Goal: Task Accomplishment & Management: Complete application form

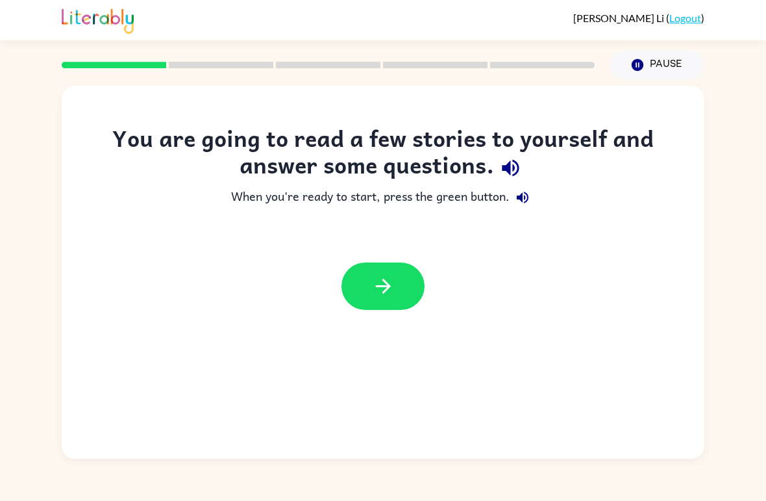
click at [430, 273] on div at bounding box center [383, 285] width 643 height 73
click at [392, 287] on icon "button" at bounding box center [383, 286] width 23 height 23
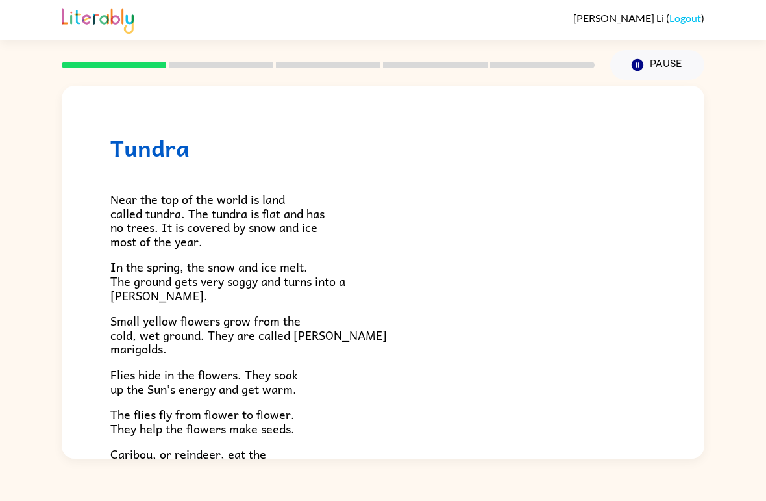
click at [642, 60] on icon "Pause" at bounding box center [637, 65] width 14 height 14
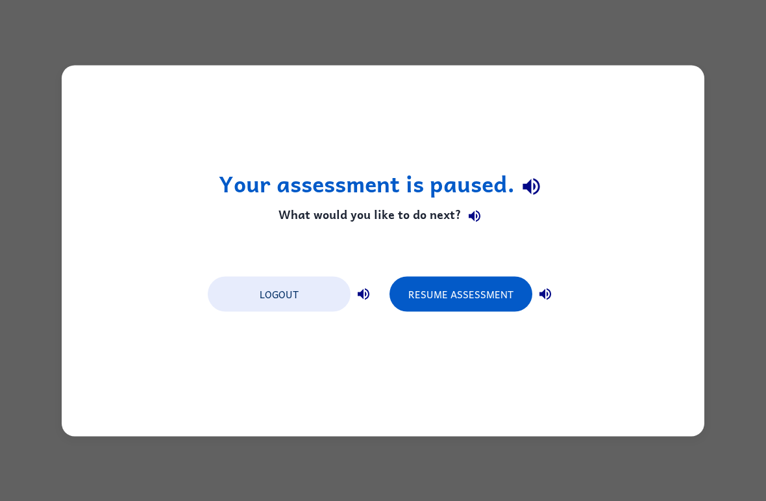
click at [485, 300] on button "Resume Assessment" at bounding box center [461, 293] width 143 height 35
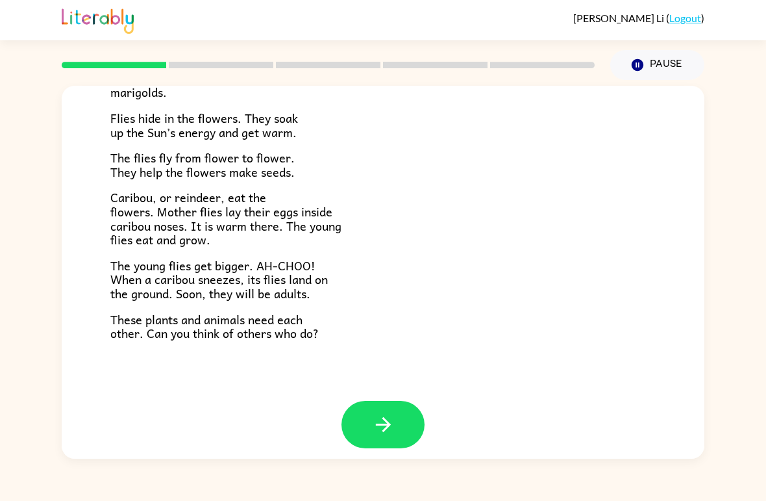
scroll to position [256, 0]
click at [404, 416] on button "button" at bounding box center [382, 424] width 83 height 47
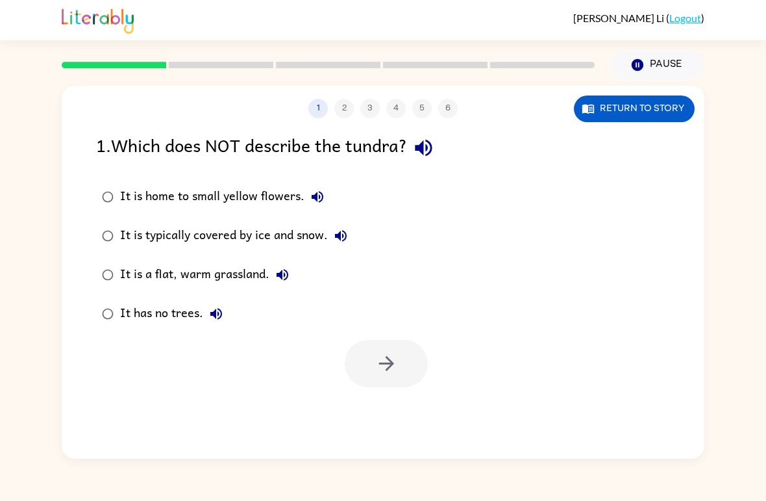
click at [414, 151] on button "button" at bounding box center [423, 147] width 33 height 33
click at [310, 200] on icon "button" at bounding box center [318, 197] width 16 height 16
click at [345, 238] on icon "button" at bounding box center [341, 236] width 16 height 16
click at [281, 274] on icon "button" at bounding box center [283, 275] width 12 height 12
click at [224, 324] on button "It has no trees." at bounding box center [216, 314] width 26 height 26
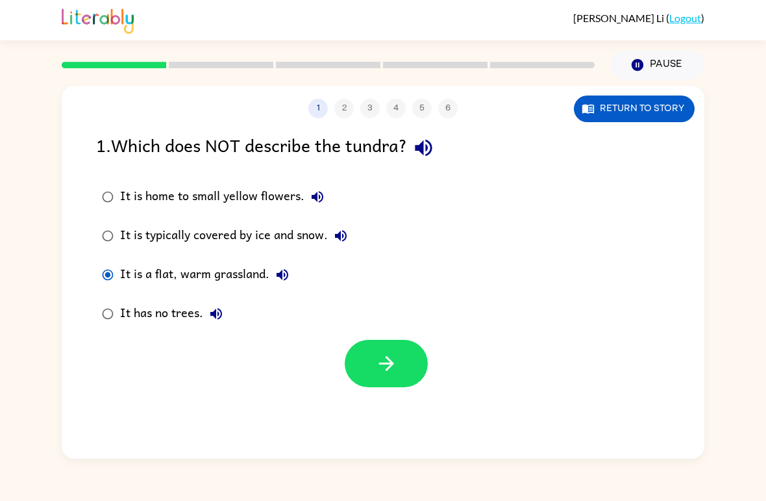
click at [293, 268] on button "It is a flat, warm grassland." at bounding box center [282, 275] width 26 height 26
click at [278, 278] on icon "button" at bounding box center [283, 275] width 16 height 16
click at [272, 271] on button "It is a flat, warm grassland." at bounding box center [282, 275] width 26 height 26
click at [397, 359] on icon "button" at bounding box center [386, 363] width 23 height 23
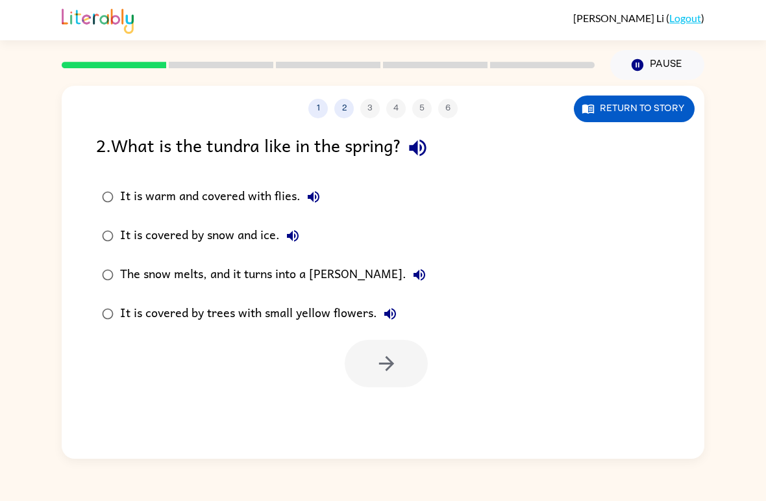
click at [421, 155] on icon "button" at bounding box center [417, 147] width 23 height 23
click at [299, 210] on div "It is warm and covered with flies." at bounding box center [223, 197] width 206 height 26
click at [314, 191] on icon "button" at bounding box center [314, 197] width 16 height 16
click at [296, 240] on icon "button" at bounding box center [293, 236] width 12 height 12
click at [406, 284] on button "The snow melts, and it turns into a [PERSON_NAME]." at bounding box center [419, 275] width 26 height 26
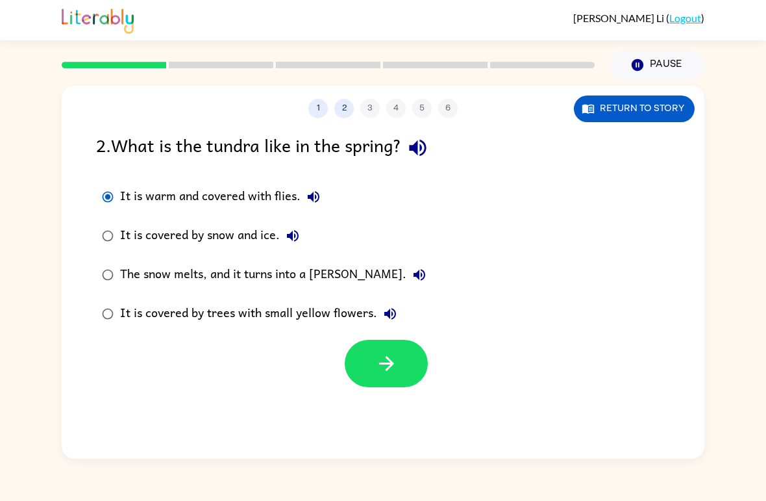
click at [392, 312] on icon "button" at bounding box center [390, 314] width 16 height 16
click at [402, 375] on button "button" at bounding box center [386, 363] width 83 height 47
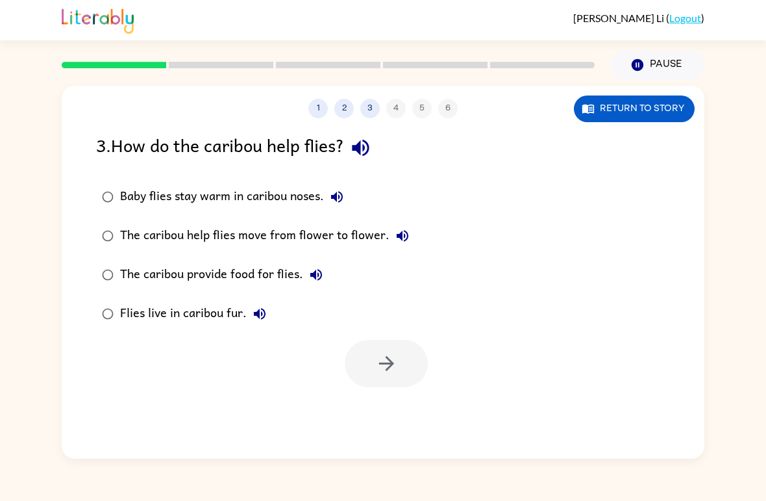
click at [369, 153] on icon "button" at bounding box center [360, 148] width 17 height 17
click at [340, 208] on button "Baby flies stay warm in caribou noses." at bounding box center [337, 197] width 26 height 26
click at [330, 197] on icon "button" at bounding box center [337, 197] width 16 height 16
click at [330, 206] on button "Baby flies stay warm in caribou noses." at bounding box center [337, 197] width 26 height 26
click at [404, 386] on button "button" at bounding box center [386, 363] width 83 height 47
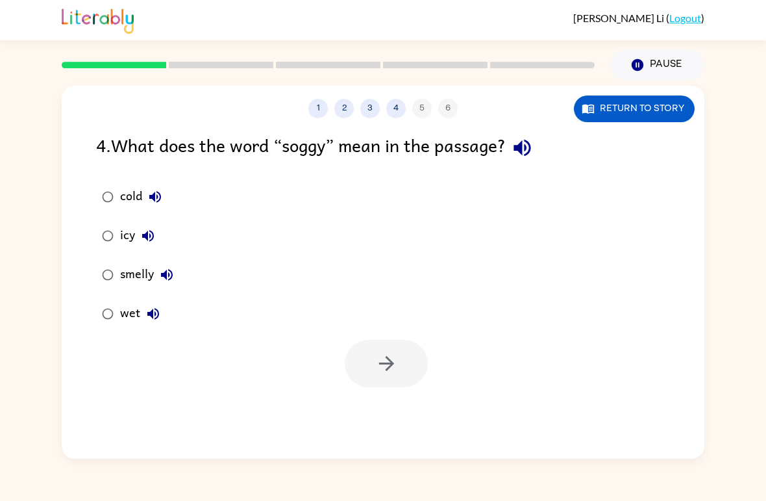
click at [539, 147] on button "button" at bounding box center [522, 147] width 33 height 33
click at [158, 197] on icon "button" at bounding box center [155, 197] width 12 height 12
click at [396, 367] on icon "button" at bounding box center [386, 363] width 23 height 23
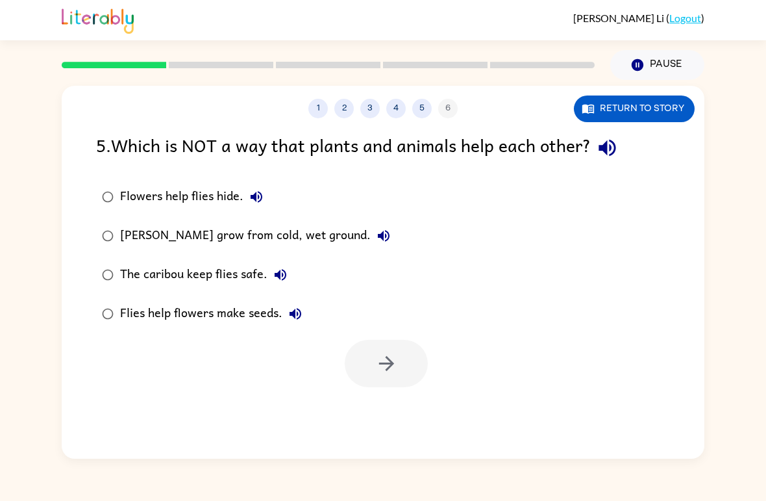
click at [633, 143] on div "5 . Which is NOT a way that plants and animals help each other?" at bounding box center [383, 147] width 574 height 33
click at [593, 158] on div "5 . Which is NOT a way that plants and animals help each other?" at bounding box center [383, 147] width 574 height 33
click at [596, 142] on button "button" at bounding box center [607, 147] width 33 height 33
click at [600, 153] on icon "button" at bounding box center [607, 147] width 23 height 23
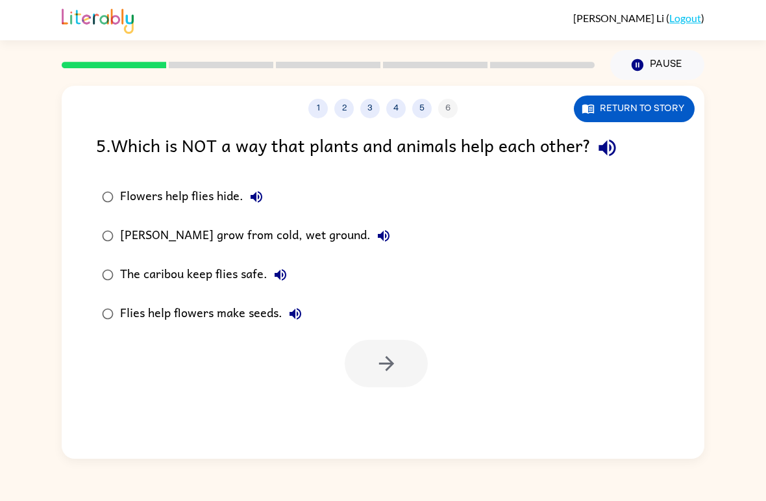
click at [624, 153] on button "button" at bounding box center [607, 147] width 33 height 33
click at [608, 155] on icon "button" at bounding box center [607, 147] width 23 height 23
click at [617, 148] on icon "button" at bounding box center [607, 147] width 23 height 23
click at [282, 184] on label "Flowers help flies hide." at bounding box center [246, 196] width 314 height 39
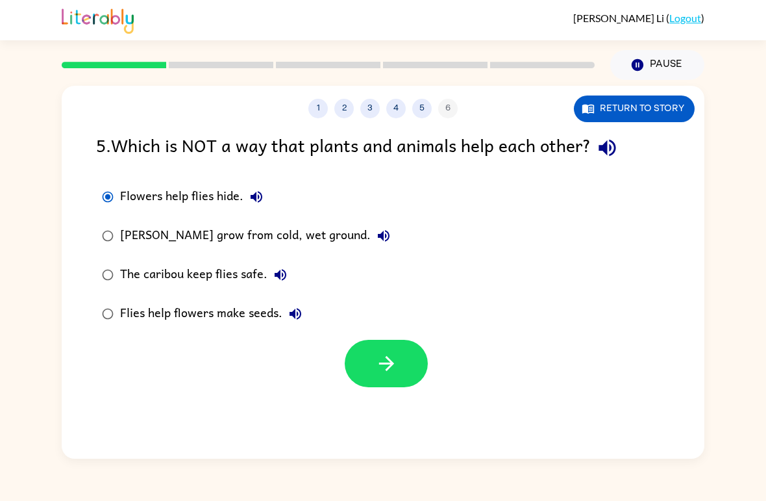
click at [254, 195] on icon "button" at bounding box center [257, 197] width 12 height 12
click at [383, 243] on icon "button" at bounding box center [384, 236] width 16 height 16
click at [385, 402] on div "1 2 3 4 5 6 Return to story 5 . Which is NOT a way that plants and animals help…" at bounding box center [383, 272] width 643 height 373
click at [404, 361] on button "button" at bounding box center [386, 363] width 83 height 47
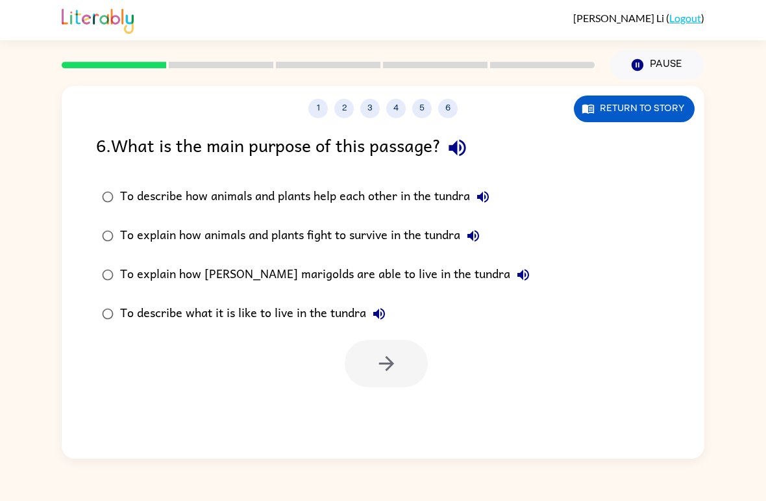
click at [437, 142] on div "6 . What is the main purpose of this passage?" at bounding box center [383, 147] width 574 height 33
click at [436, 142] on div "6 . What is the main purpose of this passage?" at bounding box center [383, 147] width 574 height 33
click at [469, 140] on icon "button" at bounding box center [457, 147] width 23 height 23
click at [495, 206] on button "To describe how animals and plants help each other in the tundra" at bounding box center [483, 197] width 26 height 26
click at [485, 229] on button "To explain how animals and plants fight to survive in the tundra" at bounding box center [473, 236] width 26 height 26
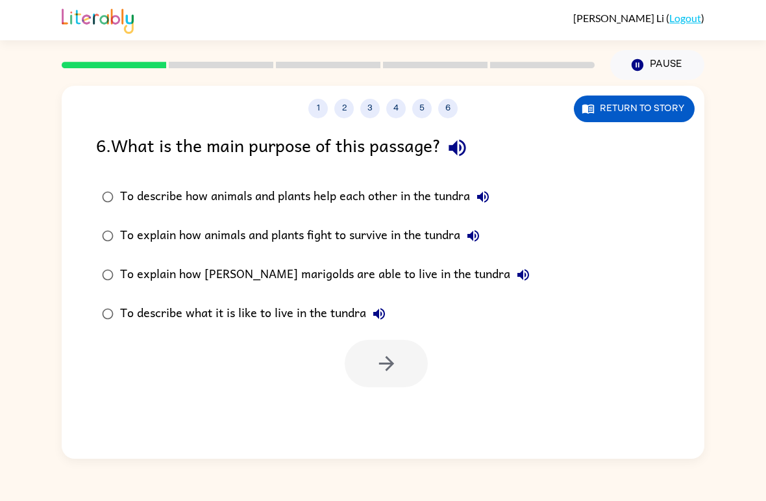
click at [510, 277] on button "To explain how [PERSON_NAME] marigolds are able to live in the tundra" at bounding box center [523, 275] width 26 height 26
click at [391, 304] on div "To describe what it is like to live in the tundra" at bounding box center [256, 314] width 272 height 26
click at [385, 297] on label "To describe what it is like to live in the tundra" at bounding box center [316, 313] width 454 height 39
click at [384, 297] on label "To describe what it is like to live in the tundra" at bounding box center [316, 313] width 454 height 39
click at [465, 142] on icon "button" at bounding box center [457, 148] width 17 height 17
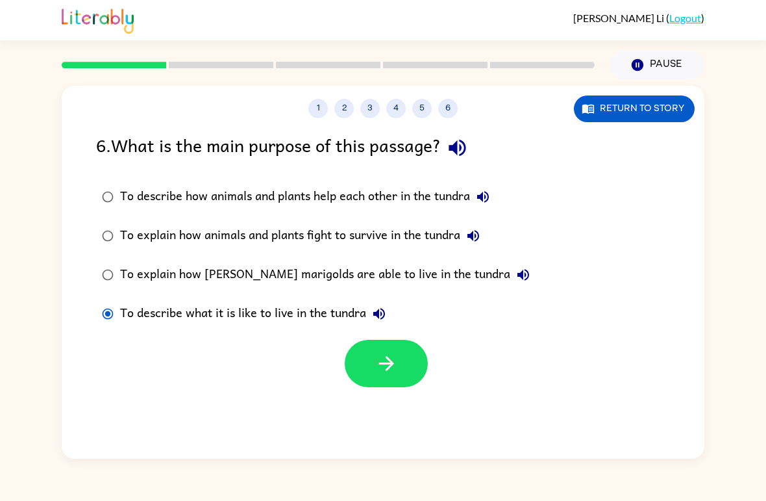
click at [488, 202] on icon "button" at bounding box center [483, 197] width 12 height 12
click at [393, 375] on icon "button" at bounding box center [386, 363] width 23 height 23
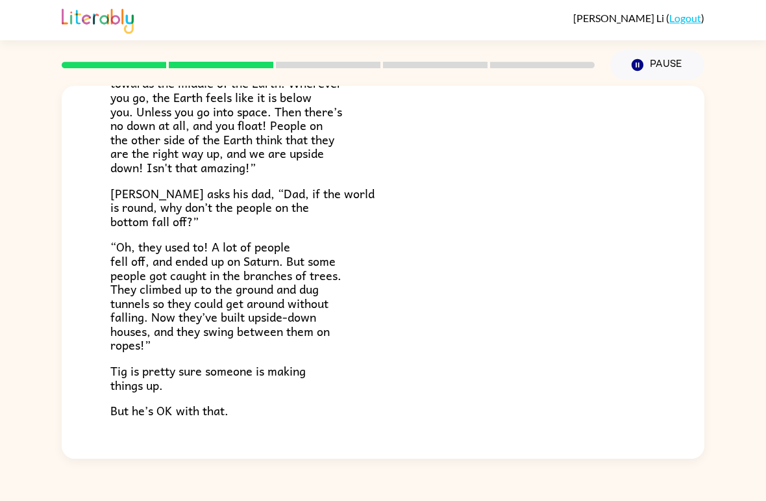
scroll to position [306, 0]
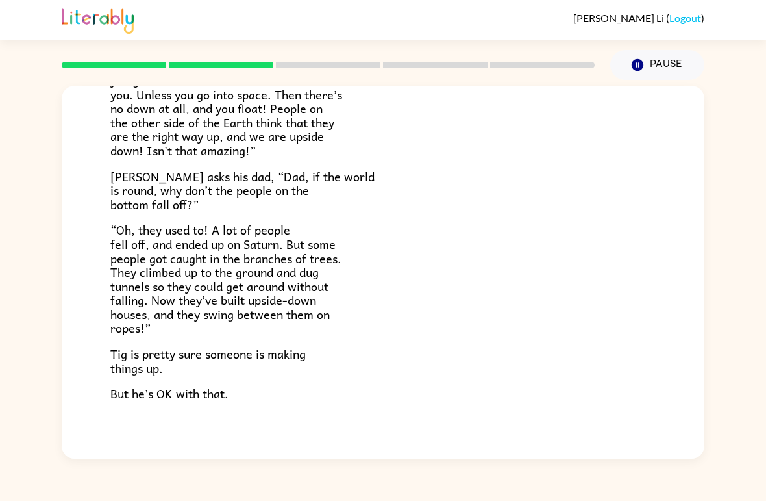
click at [392, 461] on button "button" at bounding box center [382, 484] width 83 height 47
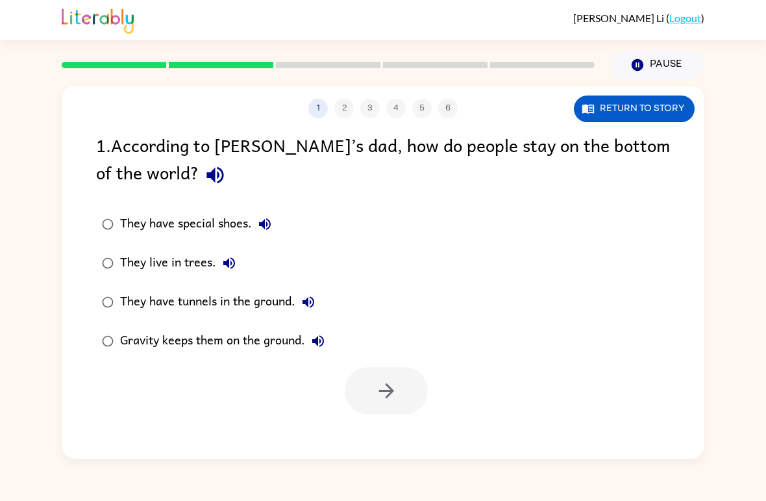
click at [204, 172] on icon "button" at bounding box center [215, 175] width 23 height 23
click at [262, 230] on icon "button" at bounding box center [265, 224] width 16 height 16
click at [232, 267] on icon "button" at bounding box center [229, 263] width 16 height 16
click at [319, 303] on button "They have tunnels in the ground." at bounding box center [308, 302] width 26 height 26
click at [319, 343] on icon "button" at bounding box center [318, 341] width 12 height 12
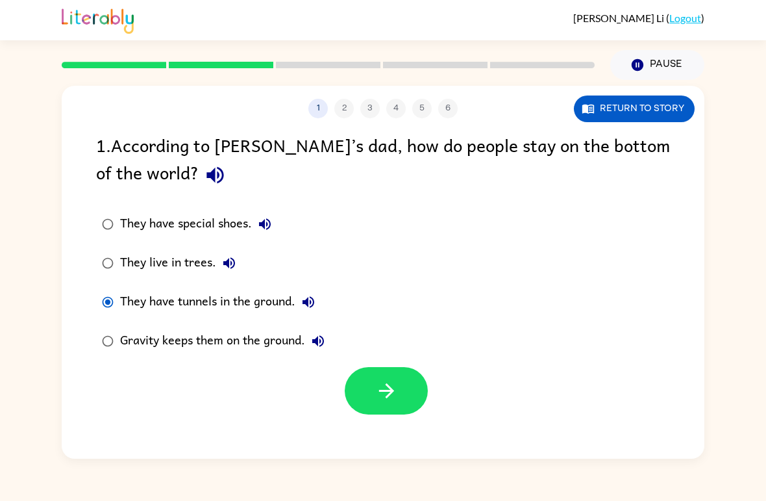
click at [424, 400] on button "button" at bounding box center [386, 390] width 83 height 47
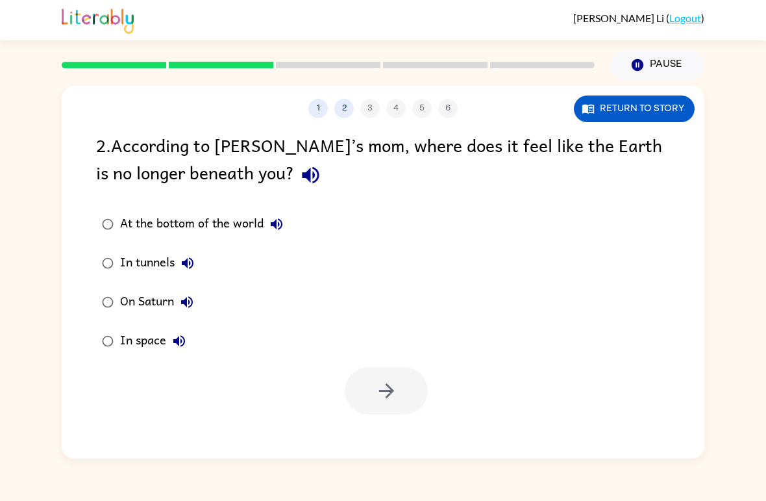
click at [299, 182] on icon "button" at bounding box center [310, 175] width 23 height 23
click at [287, 230] on button "At the bottom of the world" at bounding box center [277, 224] width 26 height 26
click at [277, 230] on icon "button" at bounding box center [277, 224] width 16 height 16
click at [282, 234] on button "At the bottom of the world" at bounding box center [277, 224] width 26 height 26
click at [188, 346] on button "In space" at bounding box center [179, 341] width 26 height 26
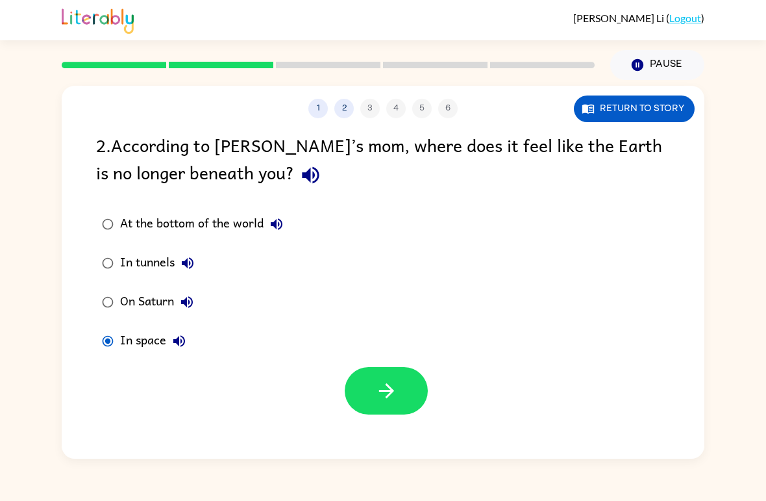
click at [391, 401] on icon "button" at bounding box center [386, 390] width 23 height 23
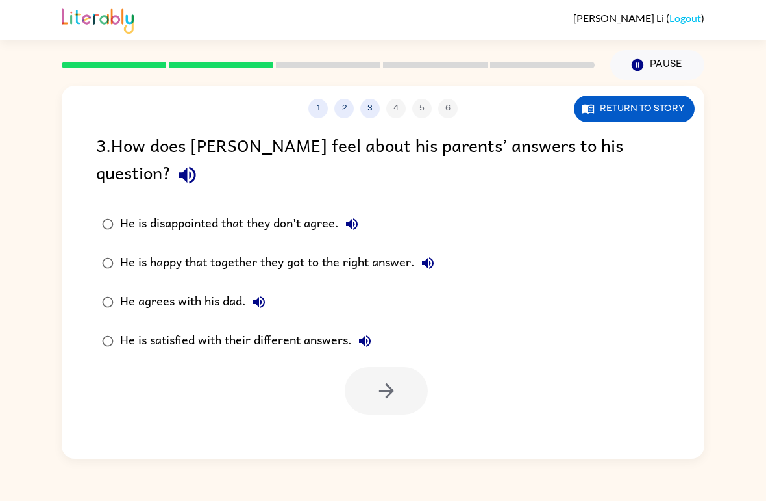
click at [350, 211] on button "He is disappointed that they don't agree." at bounding box center [352, 224] width 26 height 26
click at [355, 216] on icon "button" at bounding box center [352, 224] width 16 height 16
click at [362, 211] on button "He is disappointed that they don't agree." at bounding box center [352, 224] width 26 height 26
click at [441, 250] on button "He is happy that together they got to the right answer." at bounding box center [428, 263] width 26 height 26
click at [247, 289] on button "He agrees with his dad." at bounding box center [259, 302] width 26 height 26
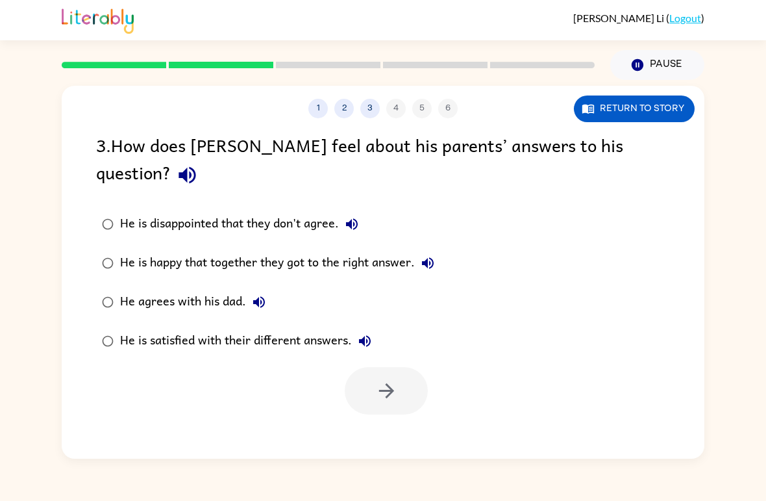
click at [369, 333] on icon "button" at bounding box center [365, 341] width 16 height 16
click at [160, 328] on div "He is satisfied with their different answers." at bounding box center [249, 341] width 258 height 26
click at [126, 328] on div "He is satisfied with their different answers." at bounding box center [249, 341] width 258 height 26
click at [391, 382] on button "button" at bounding box center [386, 390] width 83 height 47
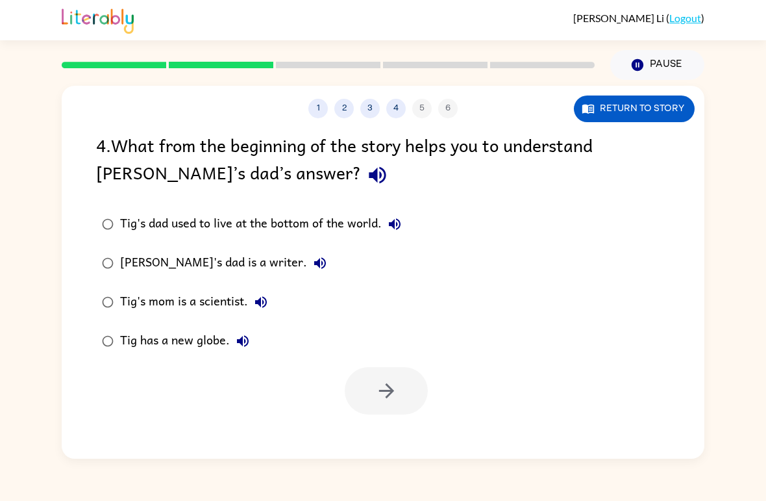
click at [369, 181] on icon "button" at bounding box center [377, 175] width 17 height 17
click at [393, 230] on icon "button" at bounding box center [395, 224] width 16 height 16
click at [408, 401] on button "button" at bounding box center [386, 390] width 83 height 47
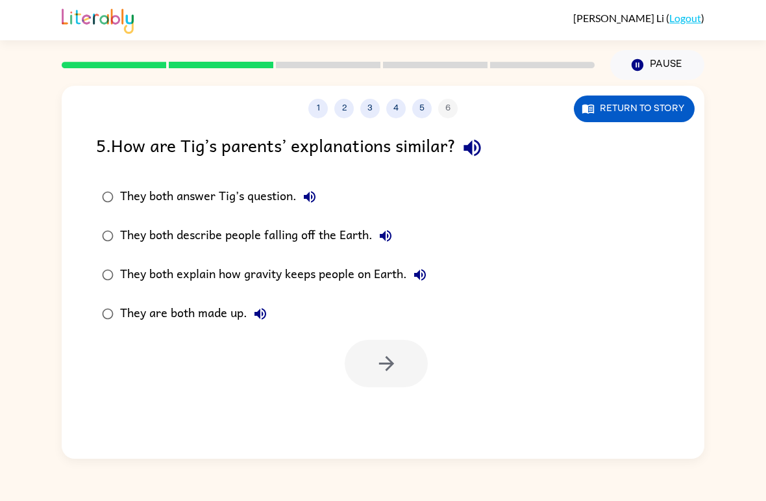
click at [525, 148] on div "5 . How are [PERSON_NAME]’s parents’ explanations similar?" at bounding box center [383, 147] width 574 height 33
click at [476, 152] on icon "button" at bounding box center [472, 148] width 17 height 17
click at [314, 193] on icon "button" at bounding box center [310, 197] width 12 height 12
click at [390, 248] on button "They both describe people falling off the Earth." at bounding box center [386, 236] width 26 height 26
click at [430, 266] on button "They both explain how gravity keeps people on Earth." at bounding box center [420, 275] width 26 height 26
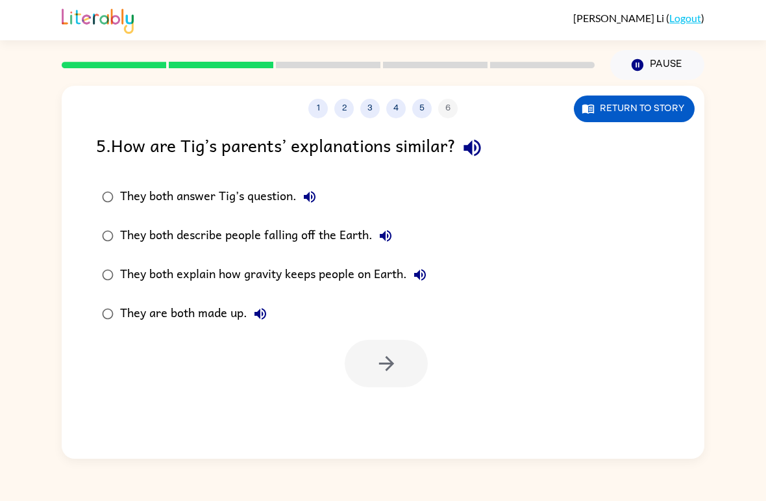
click at [249, 333] on label "They are both made up." at bounding box center [264, 313] width 351 height 39
click at [249, 332] on label "They are both made up." at bounding box center [264, 313] width 351 height 39
click at [262, 321] on icon "button" at bounding box center [261, 314] width 16 height 16
click at [319, 202] on button "They both answer Tig’s question." at bounding box center [310, 197] width 26 height 26
click at [415, 360] on button "button" at bounding box center [386, 363] width 83 height 47
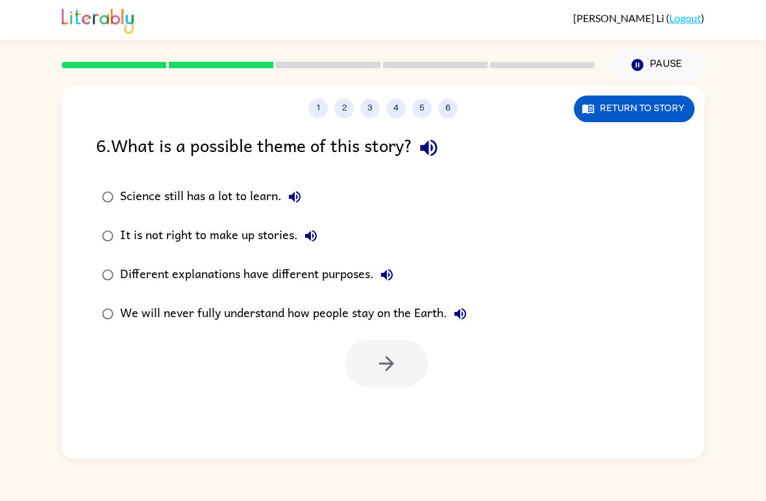
click at [399, 378] on div at bounding box center [386, 363] width 83 height 47
click at [436, 153] on icon "button" at bounding box center [428, 147] width 23 height 23
click at [440, 158] on icon "button" at bounding box center [428, 147] width 23 height 23
click at [429, 150] on icon "button" at bounding box center [428, 148] width 17 height 17
click at [291, 204] on icon "button" at bounding box center [295, 197] width 16 height 16
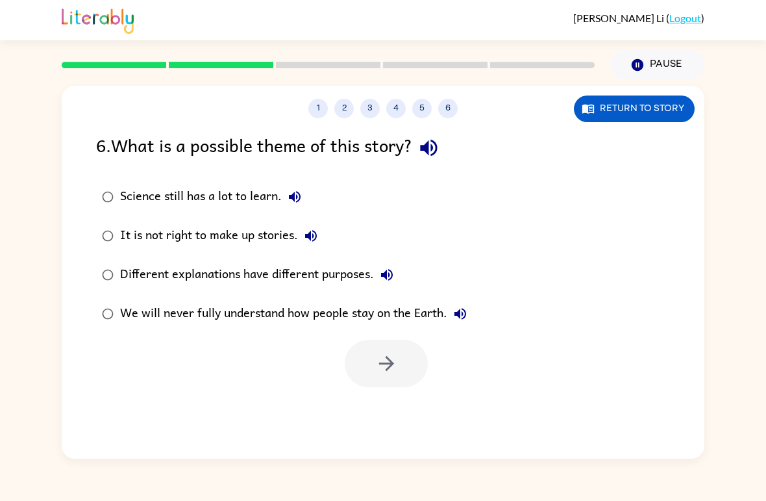
click at [320, 234] on button "It is not right to make up stories." at bounding box center [311, 236] width 26 height 26
click at [404, 269] on label "Different explanations have different purposes." at bounding box center [284, 274] width 391 height 39
click at [393, 277] on icon "button" at bounding box center [387, 275] width 16 height 16
click at [468, 319] on icon "button" at bounding box center [460, 314] width 16 height 16
click at [397, 366] on icon "button" at bounding box center [386, 363] width 23 height 23
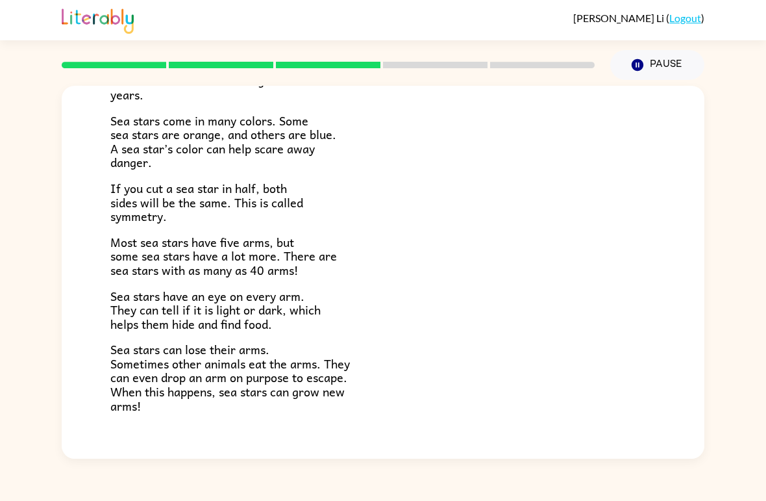
scroll to position [292, 0]
click at [654, 68] on button "Pause Pause" at bounding box center [657, 65] width 94 height 30
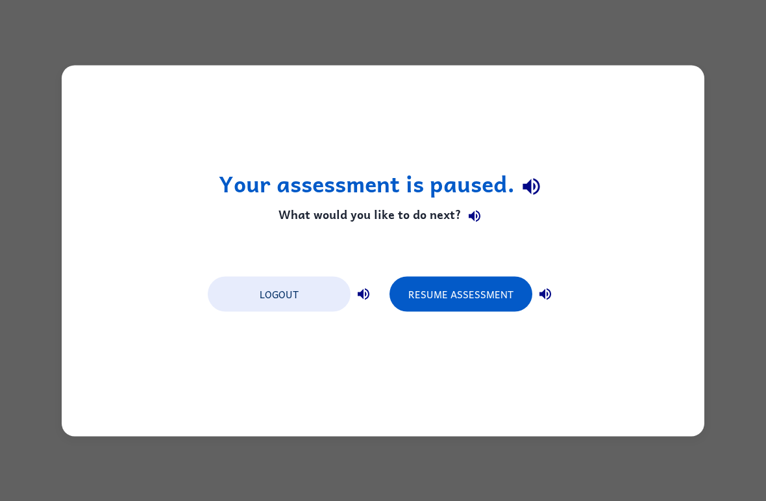
click at [481, 299] on button "Resume Assessment" at bounding box center [461, 293] width 143 height 35
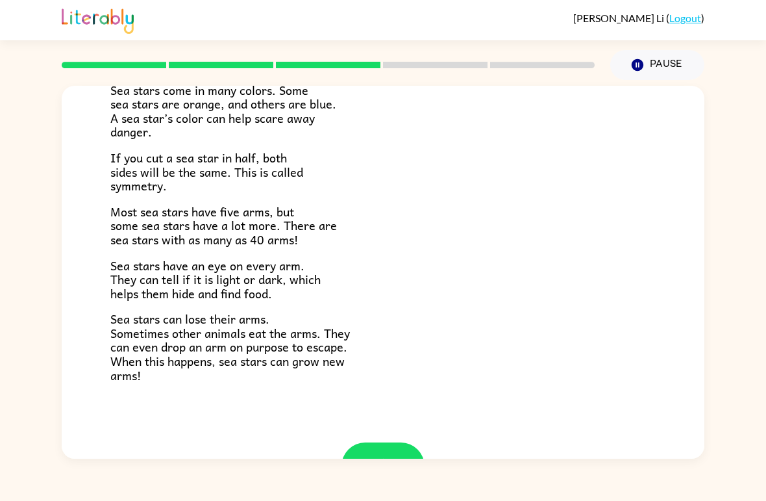
scroll to position [320, 0]
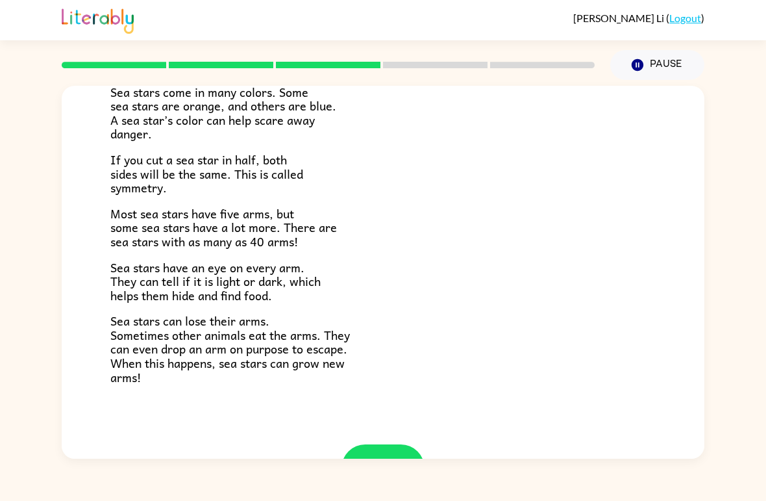
click at [384, 444] on button "button" at bounding box center [382, 467] width 83 height 47
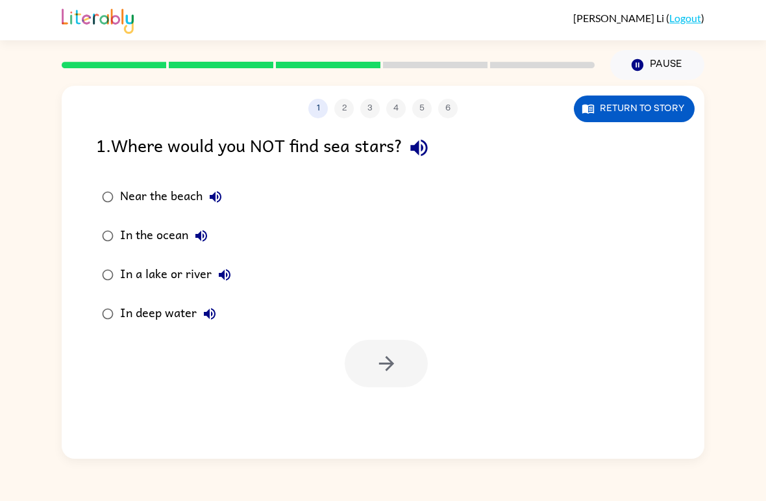
click at [451, 152] on div "1 . Where would you NOT find sea stars?" at bounding box center [383, 147] width 574 height 33
click at [420, 143] on icon "button" at bounding box center [419, 147] width 23 height 23
click at [384, 382] on button "button" at bounding box center [386, 363] width 83 height 47
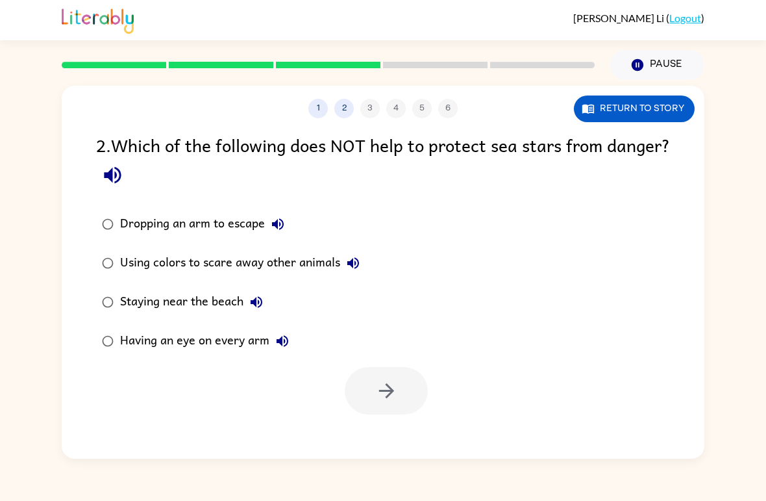
click at [124, 180] on icon "button" at bounding box center [112, 175] width 23 height 23
click at [229, 199] on div "2 . Which of the following does NOT help to protect sea stars from danger? Drop…" at bounding box center [383, 272] width 643 height 283
click at [282, 206] on label "Dropping an arm to escape" at bounding box center [231, 223] width 284 height 39
click at [364, 265] on button "Using colors to scare away other animals" at bounding box center [353, 263] width 26 height 26
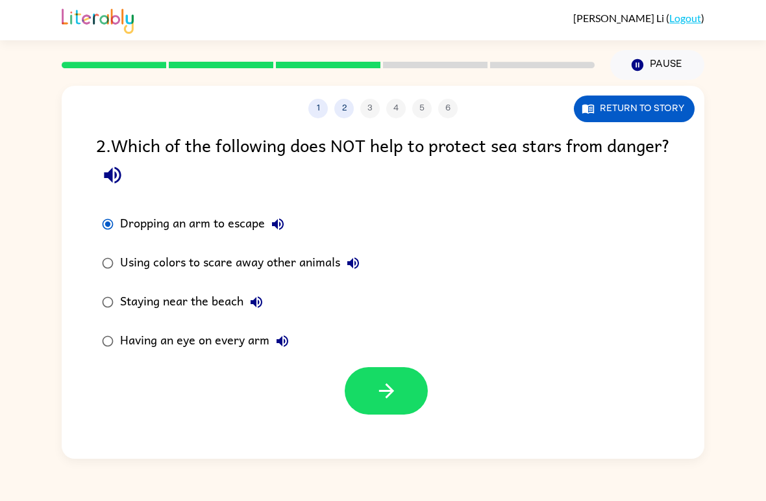
click at [359, 260] on icon "button" at bounding box center [353, 263] width 16 height 16
click at [369, 243] on label "Dropping an arm to escape" at bounding box center [231, 223] width 284 height 39
click at [354, 268] on icon "button" at bounding box center [353, 263] width 12 height 12
click at [264, 297] on icon "button" at bounding box center [257, 302] width 16 height 16
click at [419, 392] on button "button" at bounding box center [386, 390] width 83 height 47
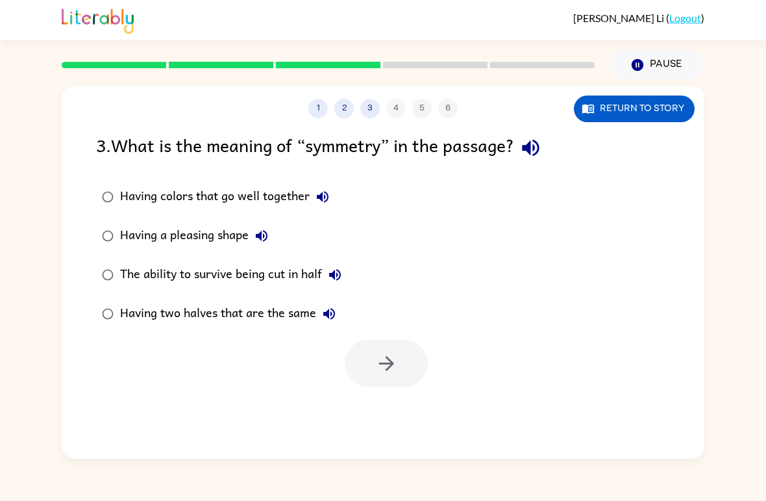
click at [527, 162] on button "button" at bounding box center [530, 147] width 33 height 33
click at [532, 166] on div "3 . What is the meaning of “symmetry” in the passage? Having colors that go wel…" at bounding box center [383, 259] width 643 height 256
click at [328, 192] on icon "button" at bounding box center [323, 197] width 16 height 16
click at [264, 236] on icon "button" at bounding box center [262, 236] width 16 height 16
click at [348, 278] on button "The ability to survive being cut in half" at bounding box center [335, 275] width 26 height 26
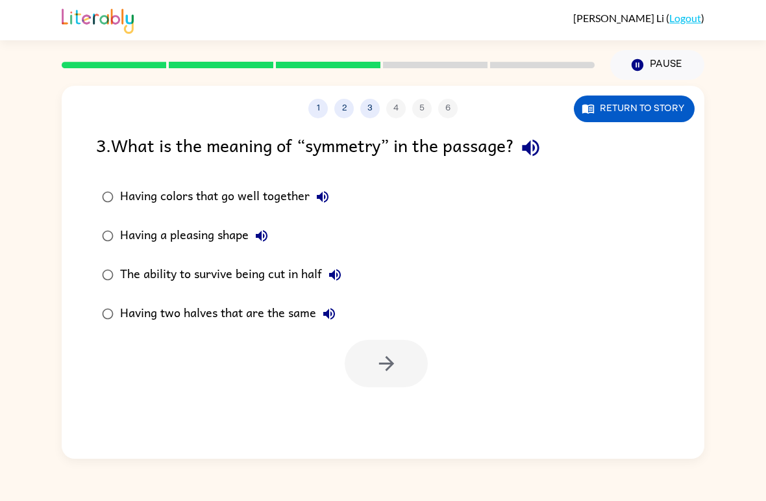
click at [340, 313] on button "Having two halves that are the same" at bounding box center [329, 314] width 26 height 26
click at [123, 304] on div "Having two halves that are the same" at bounding box center [231, 314] width 222 height 26
click at [394, 371] on icon "button" at bounding box center [386, 363] width 23 height 23
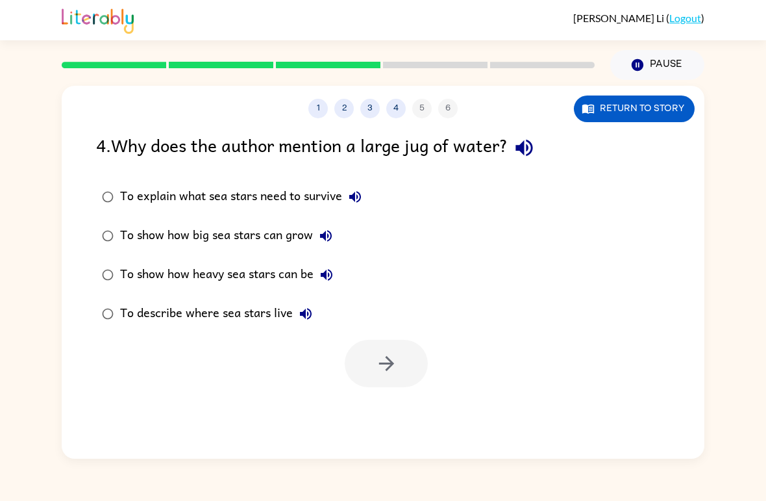
click at [541, 146] on button "button" at bounding box center [524, 147] width 33 height 33
click at [395, 367] on icon "button" at bounding box center [386, 363] width 23 height 23
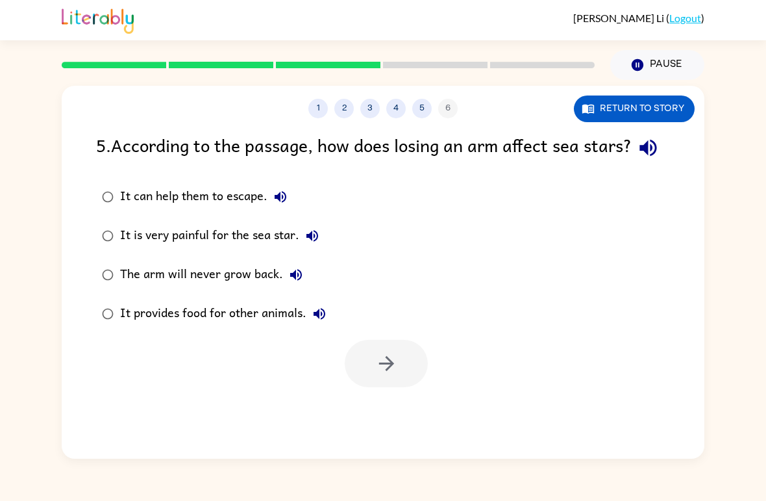
click at [637, 159] on icon "button" at bounding box center [648, 147] width 23 height 23
click at [285, 204] on icon "button" at bounding box center [281, 197] width 16 height 16
click at [418, 387] on button "button" at bounding box center [386, 363] width 83 height 47
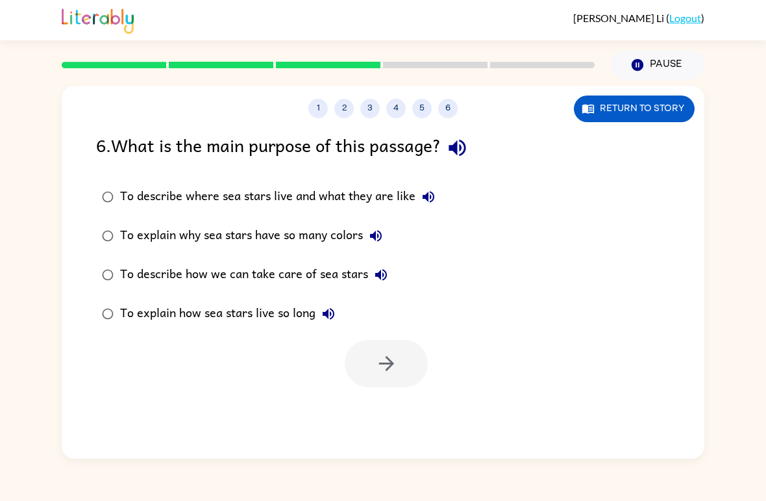
click at [465, 155] on icon "button" at bounding box center [457, 148] width 17 height 17
click at [410, 206] on div "To describe where sea stars live and what they are like" at bounding box center [280, 197] width 321 height 26
click at [433, 198] on icon "button" at bounding box center [429, 197] width 16 height 16
click at [384, 231] on icon "button" at bounding box center [376, 236] width 16 height 16
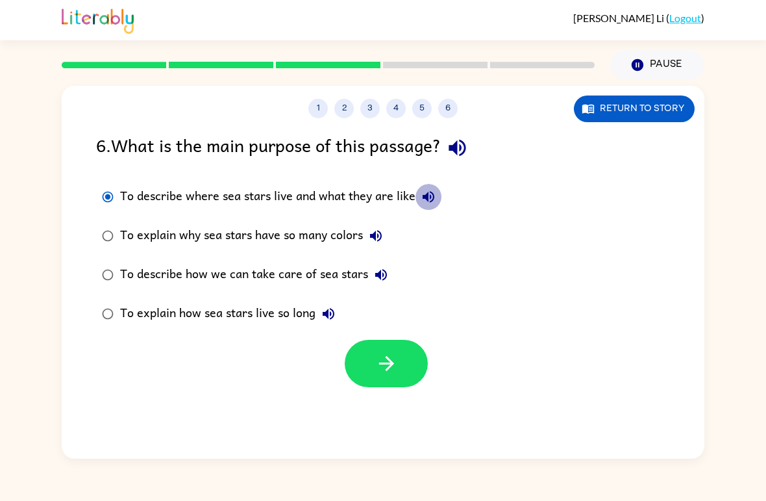
click at [426, 199] on icon "button" at bounding box center [429, 197] width 12 height 12
click at [378, 269] on icon "button" at bounding box center [381, 275] width 16 height 16
click at [405, 373] on button "button" at bounding box center [386, 363] width 83 height 47
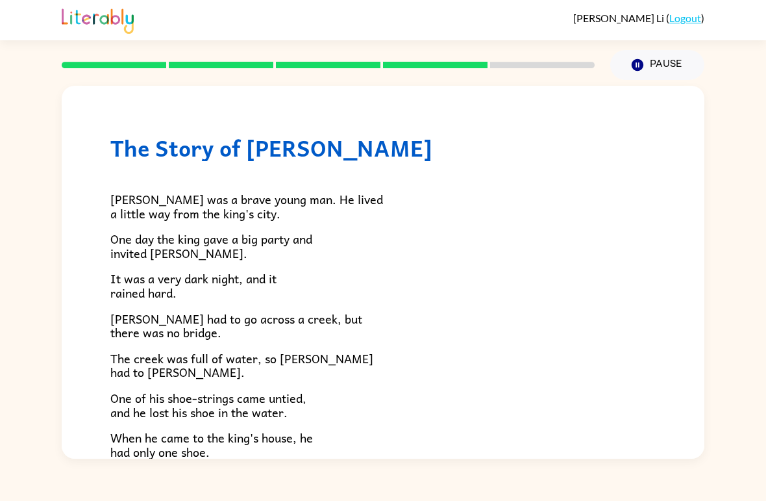
click at [646, 69] on button "Pause Pause" at bounding box center [657, 65] width 94 height 30
